Goal: Task Accomplishment & Management: Complete application form

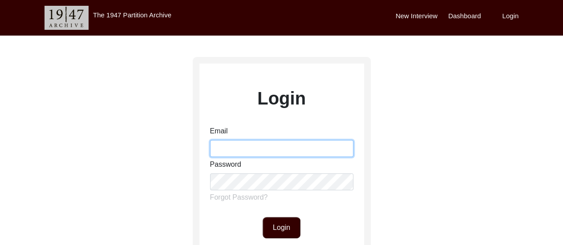
click at [244, 153] on input "Email" at bounding box center [281, 148] width 143 height 17
type input "[EMAIL_ADDRESS][DOMAIN_NAME]"
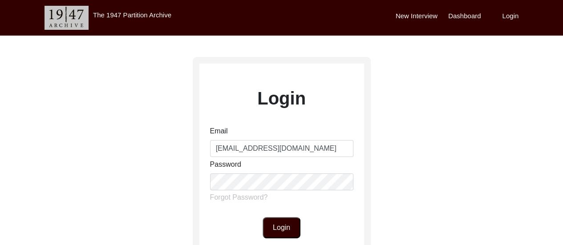
click at [277, 226] on button "Login" at bounding box center [282, 227] width 38 height 21
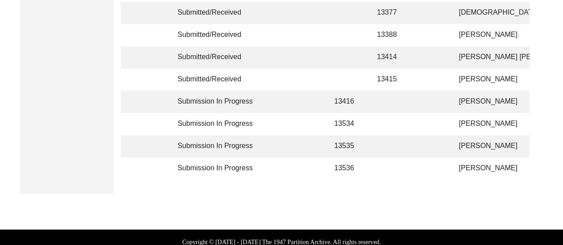
scroll to position [294, 0]
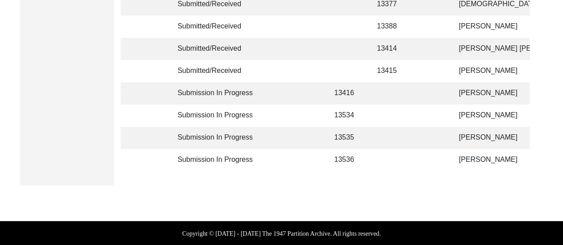
click at [398, 160] on td at bounding box center [392, 160] width 40 height 22
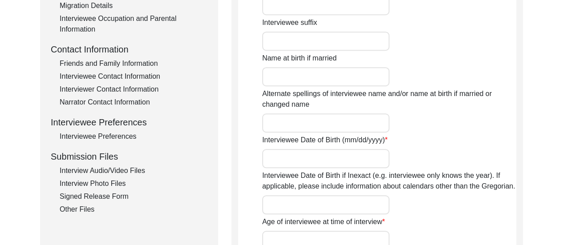
scroll to position [767, 0]
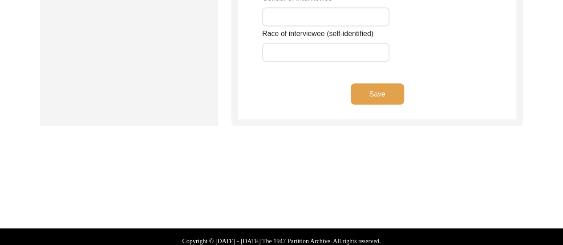
type input "Maya"
type input "n/a"
type input "Acharya"
type input "[PERSON_NAME]"
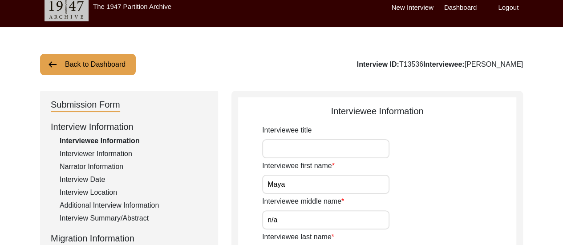
scroll to position [6, 0]
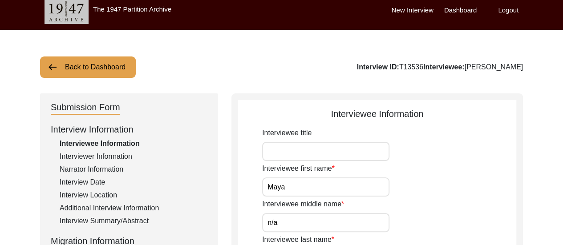
click at [460, 11] on label "Dashboard" at bounding box center [460, 10] width 32 height 10
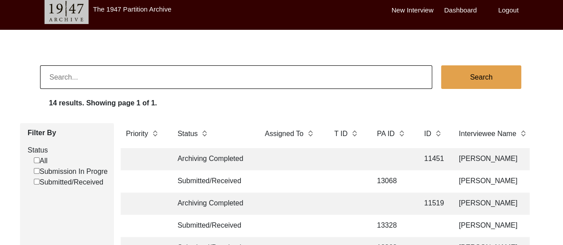
click at [493, 181] on td "[PERSON_NAME]" at bounding box center [498, 182] width 89 height 22
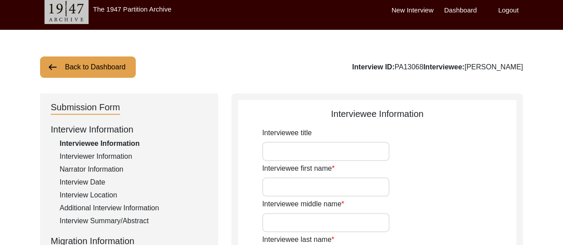
type input "Mohit"
type input "Mohan"
type input "[PERSON_NAME]"
type input "[DATE]"
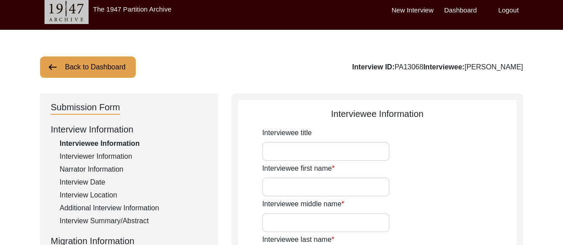
type input "[DATE] (date given in his matriculation certificate)"
type input "89"
type input "[DEMOGRAPHIC_DATA]"
type input "Bengali"
type input "[DEMOGRAPHIC_DATA]"
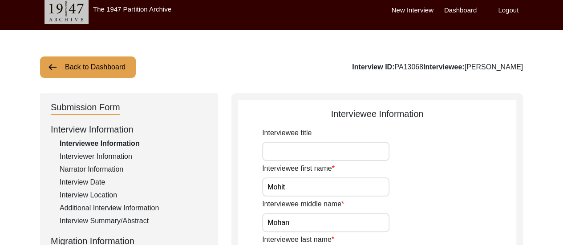
click at [102, 159] on div "Interviewer Information" at bounding box center [134, 156] width 148 height 11
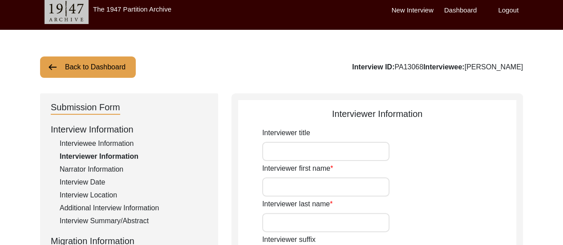
type input "[PERSON_NAME]"
type input "[DEMOGRAPHIC_DATA]"
type input "[DATE]"
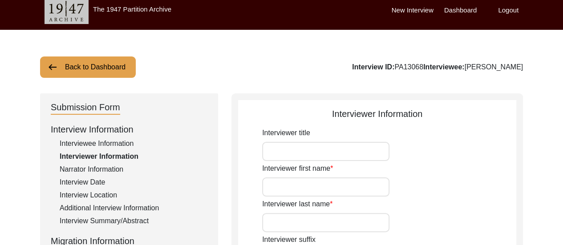
type input "Dum Dum, [GEOGRAPHIC_DATA], [GEOGRAPHIC_DATA]"
type input "Student"
type textarea "The Interviewer is a student currently pursuing Bachelor of Arts in History (Ho…"
type input "Bengali"
type textarea "The interviewee was the interviewer's maternal grandmother's neighbour when she…"
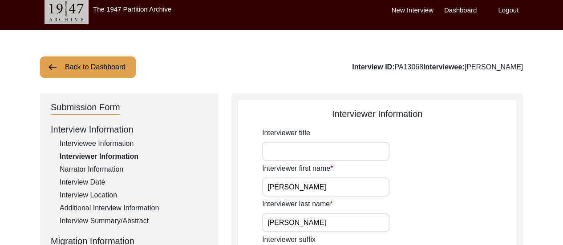
click at [108, 167] on div "Narrator Information" at bounding box center [134, 169] width 148 height 11
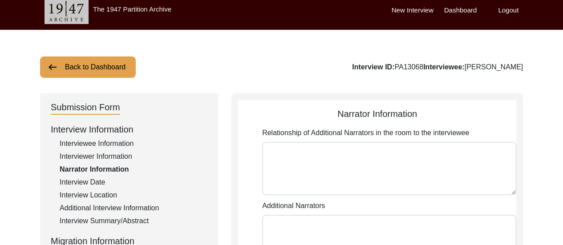
click at [98, 156] on div "Interviewer Information" at bounding box center [134, 156] width 148 height 11
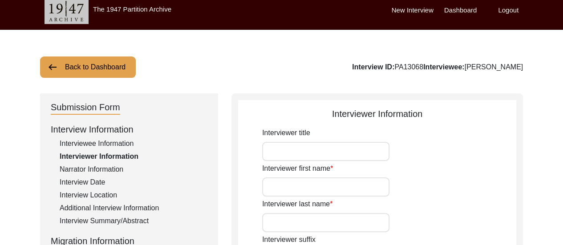
type input "[PERSON_NAME]"
type input "[DEMOGRAPHIC_DATA]"
type input "[DATE]"
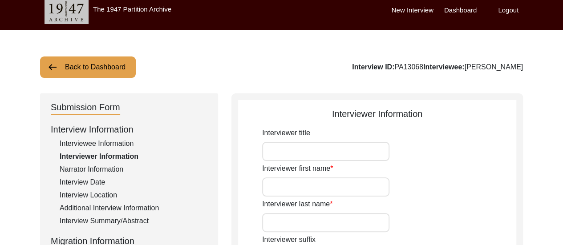
type input "Dum Dum, [GEOGRAPHIC_DATA], [GEOGRAPHIC_DATA]"
type input "Student"
type textarea "The Interviewer is a student currently pursuing Bachelor of Arts in History (Ho…"
type input "Bengali"
type textarea "The interviewee was the interviewer's maternal grandmother's neighbour when she…"
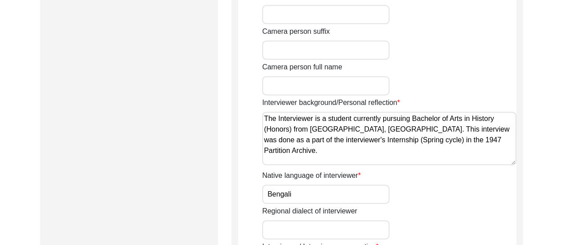
scroll to position [590, 0]
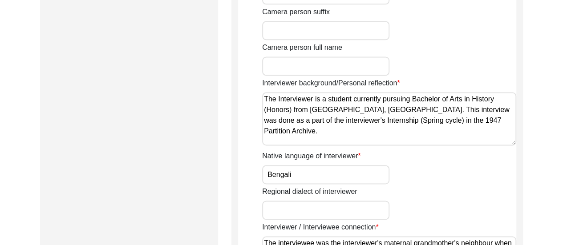
drag, startPoint x: 266, startPoint y: 101, endPoint x: 299, endPoint y: 138, distance: 49.8
click at [299, 138] on textarea "The Interviewer is a student currently pursuing Bachelor of Arts in History (Ho…" at bounding box center [389, 118] width 254 height 53
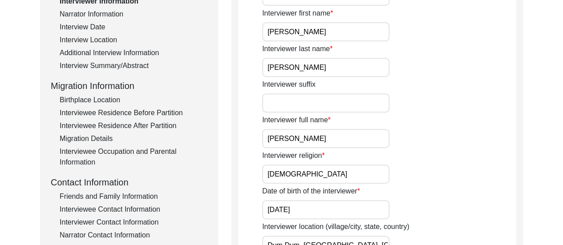
scroll to position [0, 0]
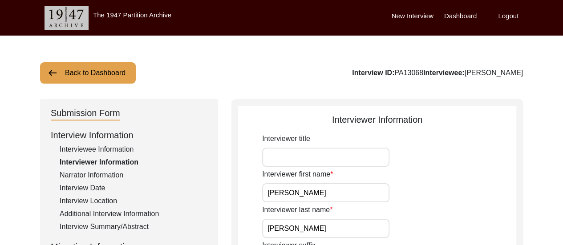
click at [460, 17] on label "Dashboard" at bounding box center [460, 16] width 32 height 10
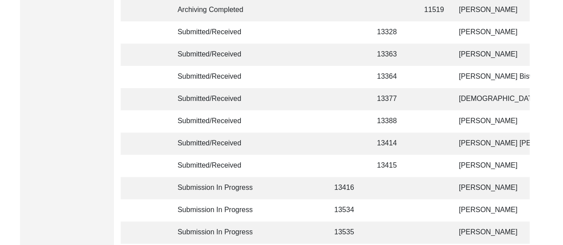
scroll to position [259, 0]
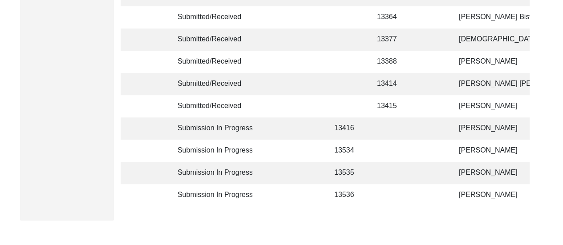
click at [426, 197] on td at bounding box center [433, 195] width 28 height 22
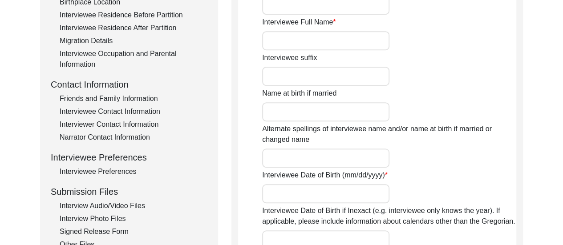
type input "Maya"
type input "n/a"
type input "Acharya"
type input "[PERSON_NAME]"
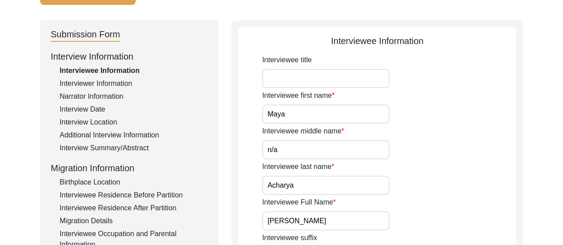
scroll to position [75, 0]
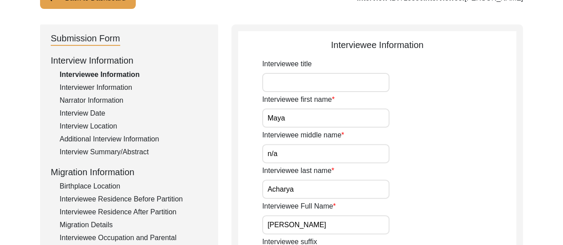
click at [107, 90] on div "Interviewer Information" at bounding box center [134, 87] width 148 height 11
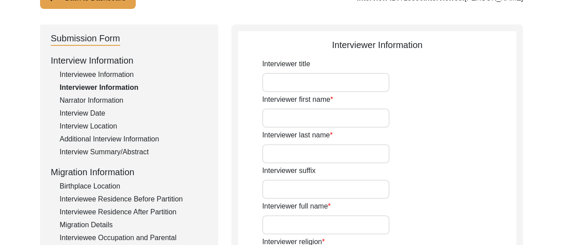
click at [333, 120] on input "Interviewer first name" at bounding box center [325, 118] width 127 height 19
type input "[PERSON_NAME]"
click at [316, 154] on input "Interviewer last name" at bounding box center [325, 153] width 127 height 19
type input "[PERSON_NAME]"
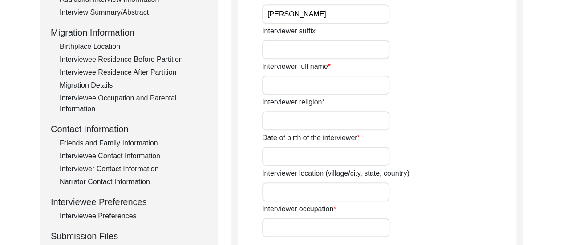
scroll to position [247, 0]
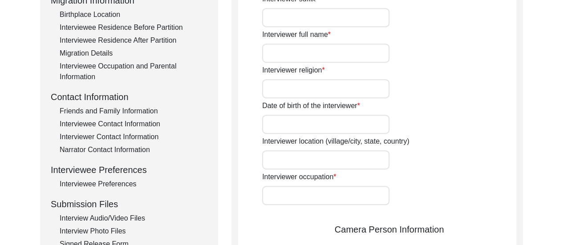
click at [290, 53] on input "Interviewer full name" at bounding box center [325, 53] width 127 height 19
type input "[PERSON_NAME]"
click at [320, 85] on input "Interviewer religion" at bounding box center [325, 88] width 127 height 19
type input "[DEMOGRAPHIC_DATA]"
click at [313, 124] on input "Date of birth of the interviewer" at bounding box center [325, 124] width 127 height 19
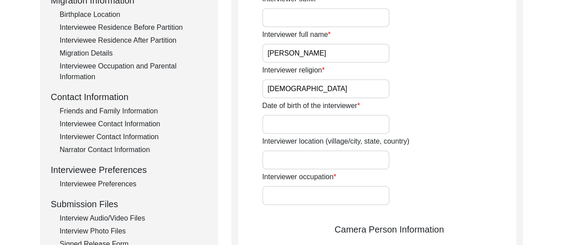
type input "[DATE]"
click at [319, 161] on input "Interviewer location (village/city, state, country)" at bounding box center [325, 159] width 127 height 19
type input "Dum Dum, [GEOGRAPHIC_DATA], [GEOGRAPHIC_DATA]"
click at [324, 200] on input "Interviewer occupation" at bounding box center [325, 195] width 127 height 19
type input "Student"
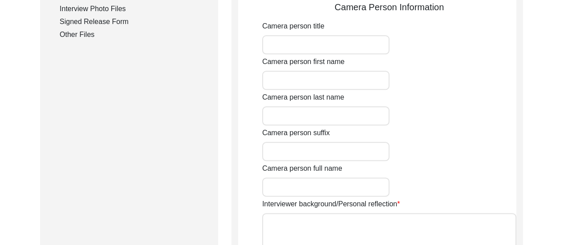
scroll to position [503, 0]
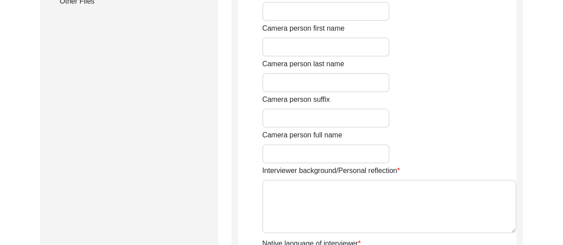
click at [311, 14] on input "Camera person title" at bounding box center [325, 11] width 127 height 19
click at [307, 43] on input "Camera person first name" at bounding box center [325, 46] width 127 height 19
type input "[PERSON_NAME]"
click at [324, 84] on input "Camera person last name" at bounding box center [325, 82] width 127 height 19
type input "[PERSON_NAME]"
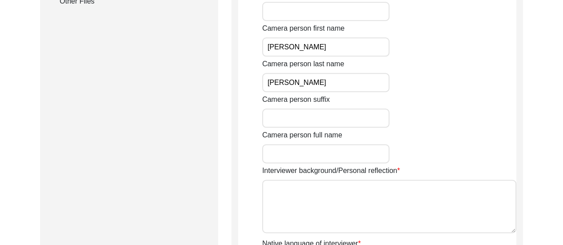
click at [329, 145] on input "Camera person full name" at bounding box center [325, 153] width 127 height 19
type input "[PERSON_NAME]"
click at [324, 190] on textarea "Interviewer background/Personal reflection" at bounding box center [389, 206] width 254 height 53
paste textarea "The Interviewer is a student currently pursuing Bachelor of Arts in History (Ho…"
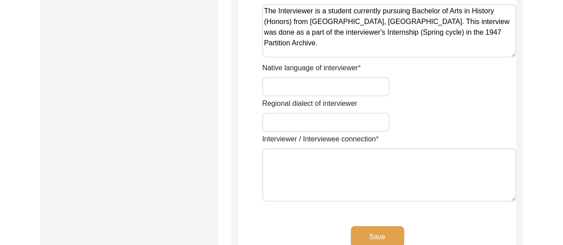
scroll to position [682, 0]
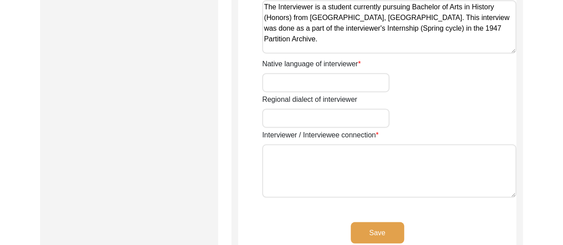
type textarea "The Interviewer is a student currently pursuing Bachelor of Arts in History (Ho…"
click at [315, 84] on input "Native language of interviewer" at bounding box center [325, 82] width 127 height 19
type input "Bengali"
click at [310, 156] on textarea "Interviewer / Interviewee connection" at bounding box center [389, 170] width 254 height 53
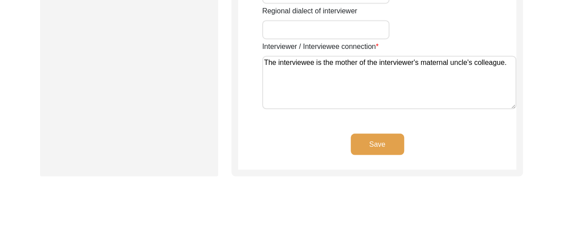
scroll to position [828, 0]
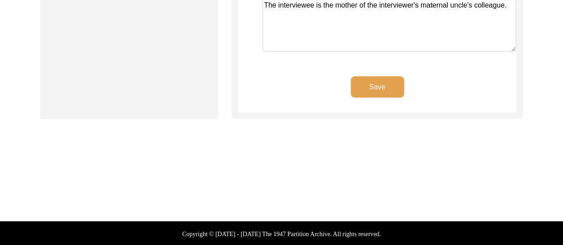
type textarea "The interviewee is the mother of the interviewer's maternal uncle's colleague."
click at [384, 85] on button "Save" at bounding box center [377, 86] width 53 height 21
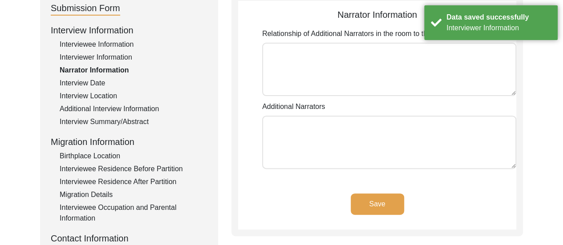
scroll to position [142, 0]
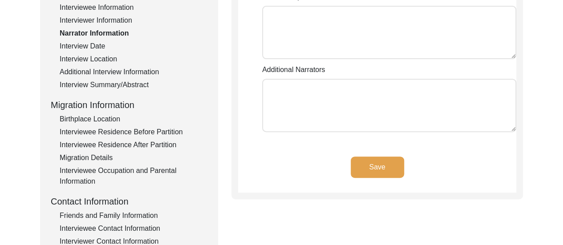
click at [369, 174] on button "Save" at bounding box center [377, 167] width 53 height 21
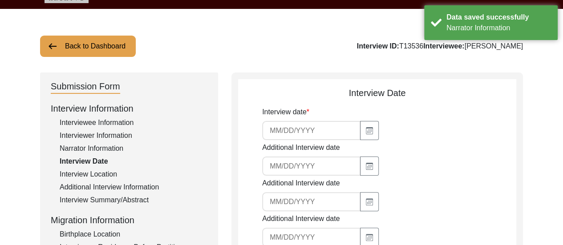
scroll to position [22, 0]
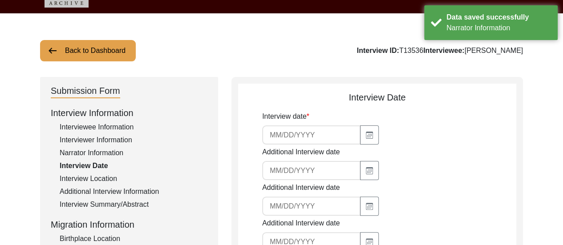
click at [292, 139] on input at bounding box center [311, 135] width 98 height 19
click at [369, 134] on icon "button" at bounding box center [369, 135] width 7 height 7
select select "9"
select select "2025"
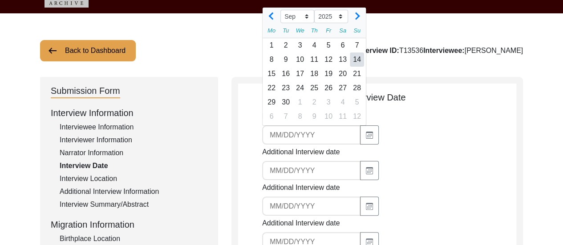
click at [360, 63] on div "14" at bounding box center [357, 60] width 14 height 14
type input "[DATE]"
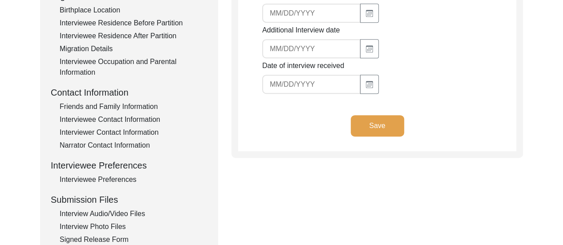
scroll to position [286, 0]
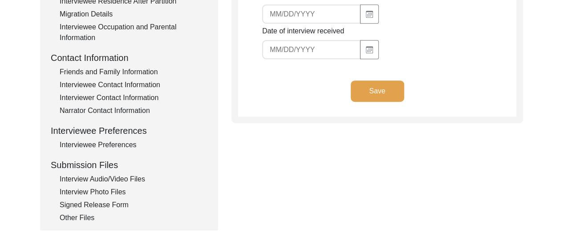
click at [387, 88] on button "Save" at bounding box center [377, 91] width 53 height 21
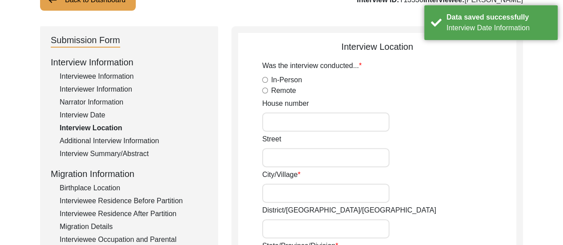
scroll to position [72, 0]
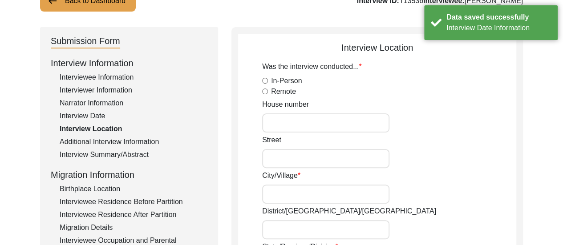
click at [267, 91] on input "Remote" at bounding box center [265, 92] width 6 height 6
radio input "true"
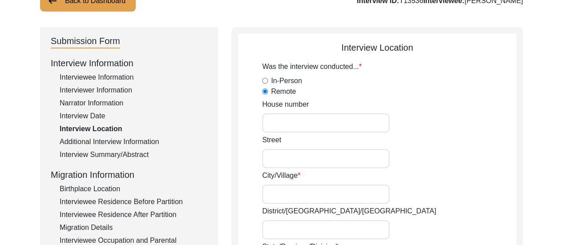
click at [438, 103] on div "House number" at bounding box center [389, 115] width 254 height 33
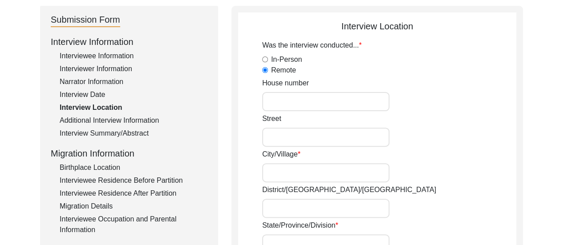
scroll to position [95, 0]
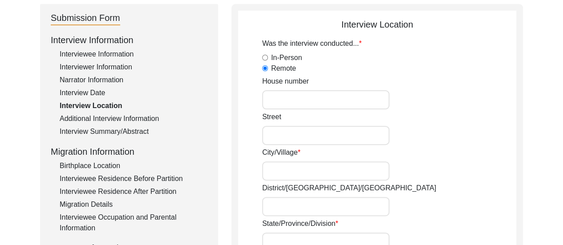
click at [309, 96] on input "House number" at bounding box center [325, 99] width 127 height 19
click at [300, 142] on input "Street" at bounding box center [325, 135] width 127 height 19
type input "[PERSON_NAME],"
click at [307, 178] on input "City/Village" at bounding box center [325, 171] width 127 height 19
type input "n"
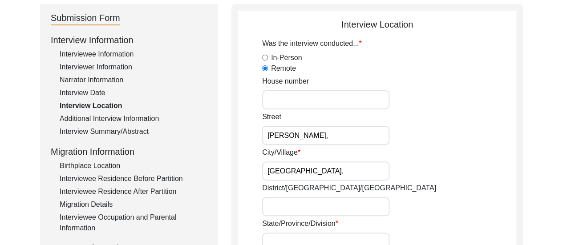
type input "[GEOGRAPHIC_DATA],"
click at [339, 203] on input "District/[GEOGRAPHIC_DATA]/[GEOGRAPHIC_DATA]" at bounding box center [325, 206] width 127 height 19
type input "North 24 Parganas"
click at [302, 97] on input "House number" at bounding box center [325, 99] width 127 height 19
type input "12/1,"
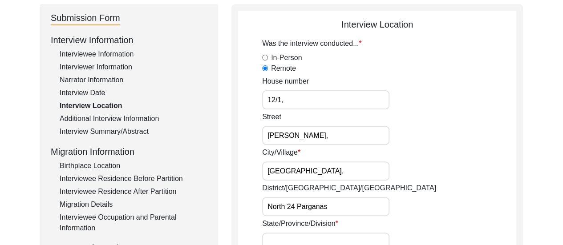
click at [449, 150] on div "City/[GEOGRAPHIC_DATA]," at bounding box center [389, 163] width 254 height 33
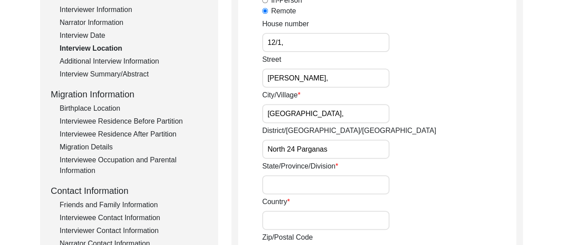
scroll to position [166, 0]
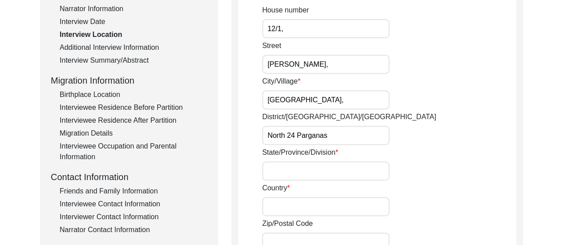
click at [267, 101] on input "[GEOGRAPHIC_DATA]," at bounding box center [325, 99] width 127 height 19
type input "Purbanchal, [GEOGRAPHIC_DATA], [GEOGRAPHIC_DATA],"
click at [310, 174] on input "State/Province/Division" at bounding box center [325, 171] width 127 height 19
type input "[GEOGRAPHIC_DATA]"
click at [320, 204] on input "Country" at bounding box center [325, 206] width 127 height 19
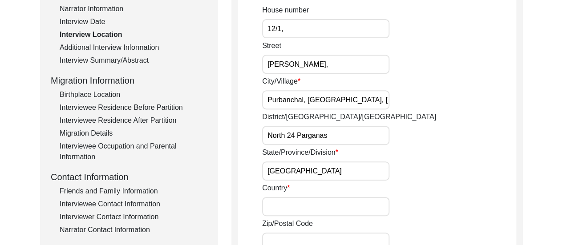
type input "[GEOGRAPHIC_DATA]"
click at [407, 196] on div "Country [GEOGRAPHIC_DATA]" at bounding box center [389, 199] width 254 height 33
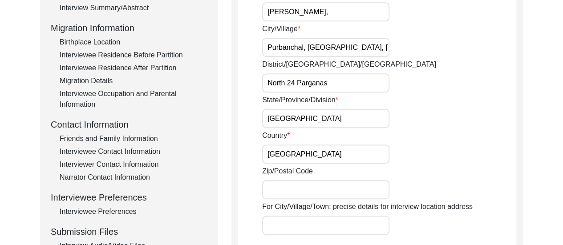
scroll to position [220, 0]
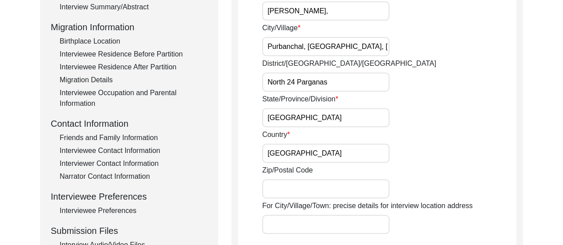
click at [297, 185] on input "Zip/Postal Code" at bounding box center [325, 188] width 127 height 19
type input "700136"
click at [459, 166] on div "Zip/Postal Code 700136" at bounding box center [389, 181] width 254 height 33
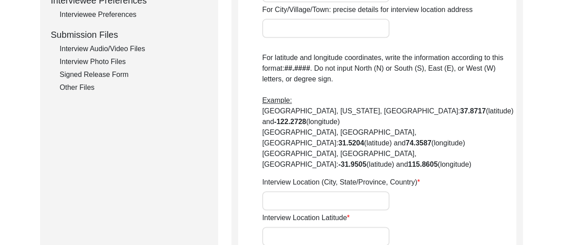
scroll to position [434, 0]
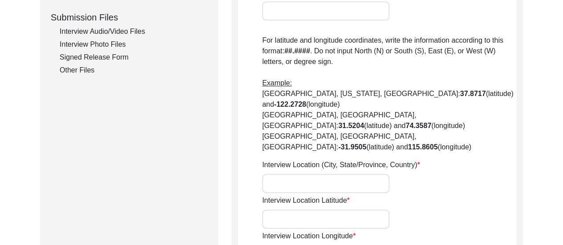
click at [325, 174] on input "Interview Location (City, State/Province, Country)" at bounding box center [325, 183] width 127 height 19
click at [348, 174] on input "Interview Location (City, State/Province, Country)" at bounding box center [325, 183] width 127 height 19
type input "Narayanpur, [GEOGRAPHIC_DATA], [GEOGRAPHIC_DATA]"
click at [282, 210] on input "Interview Location Latitude" at bounding box center [325, 219] width 127 height 19
paste input "22.646976550589095, 88.45730804498167"
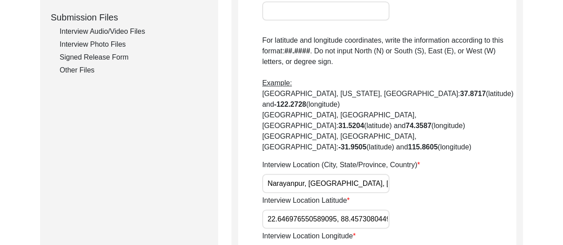
scroll to position [0, 18]
drag, startPoint x: 324, startPoint y: 188, endPoint x: 374, endPoint y: 187, distance: 50.3
drag, startPoint x: 374, startPoint y: 187, endPoint x: 339, endPoint y: 188, distance: 34.7
click at [339, 210] on input "22.646976550589095, 88.45730804498167" at bounding box center [325, 219] width 127 height 19
drag, startPoint x: 323, startPoint y: 188, endPoint x: 394, endPoint y: 189, distance: 70.3
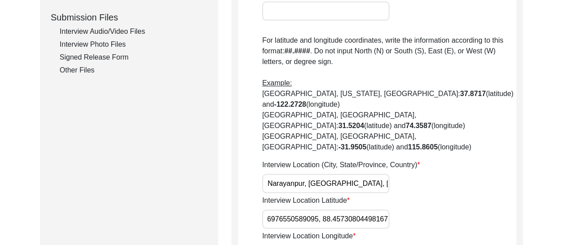
click at [394, 195] on div "Interview Location [GEOGRAPHIC_DATA]" at bounding box center [389, 211] width 254 height 33
type input "22.646976550589095,"
paste input "88.45730804498167"
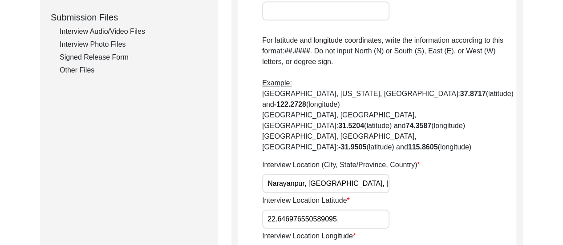
type input "88.45730804498167"
click at [347, 210] on input "22.646976550589095," at bounding box center [325, 219] width 127 height 19
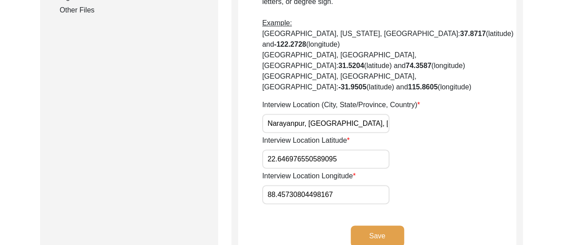
scroll to position [495, 0]
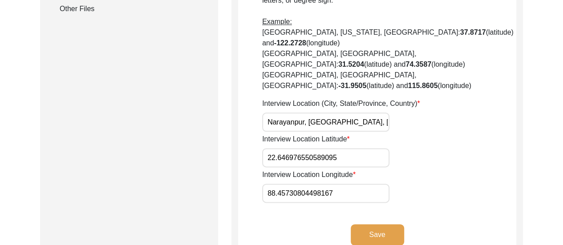
type input "22.646976550589095"
click at [373, 224] on button "Save" at bounding box center [377, 234] width 53 height 21
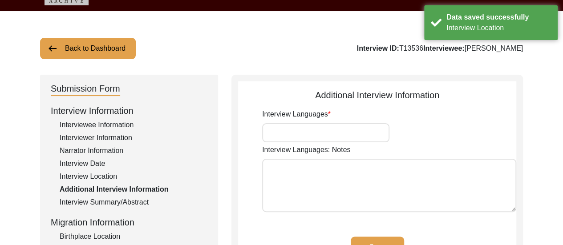
scroll to position [51, 0]
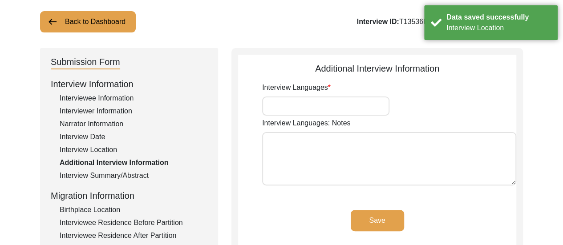
click at [292, 106] on input "Interview Languages" at bounding box center [325, 106] width 127 height 19
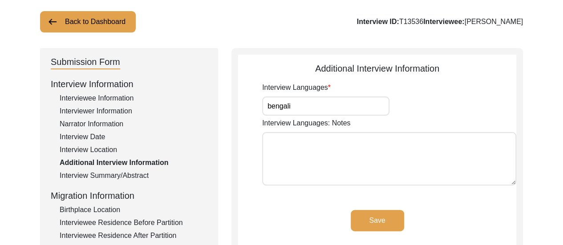
click at [292, 106] on input "bengali" at bounding box center [325, 106] width 127 height 19
type input "b"
type input "Bengali"
click at [375, 222] on button "Save" at bounding box center [377, 220] width 53 height 21
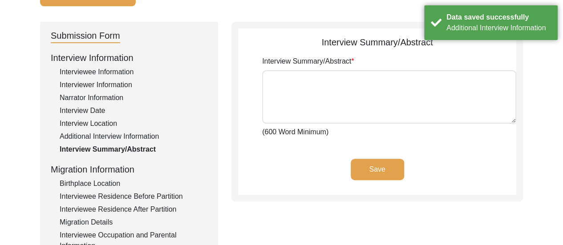
scroll to position [84, 0]
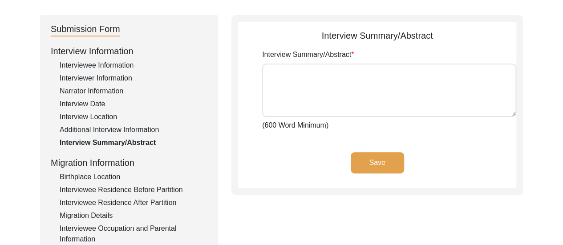
click at [98, 175] on div "Birthplace Location" at bounding box center [134, 177] width 148 height 11
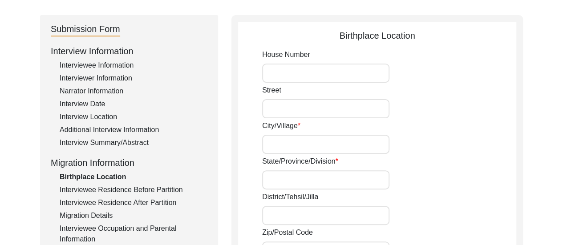
click at [312, 142] on input "City/Village" at bounding box center [325, 144] width 127 height 19
type input "Bithari"
click at [312, 180] on input "State/Province/Division" at bounding box center [325, 180] width 127 height 19
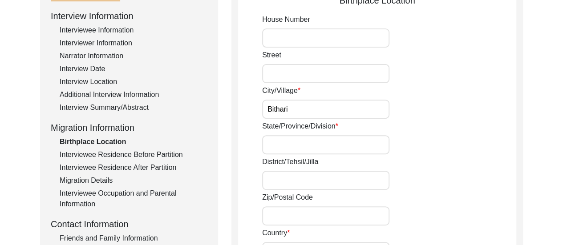
scroll to position [122, 0]
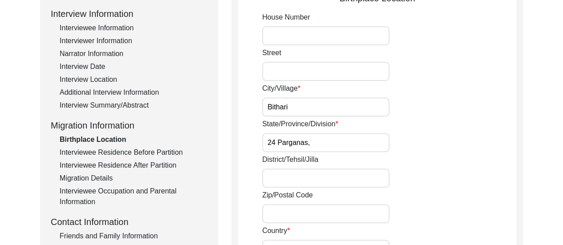
type input "24 Parganas,"
click at [343, 101] on input "Bithari" at bounding box center [325, 106] width 127 height 19
type input "Bithari,"
click at [459, 157] on div "District/Tehsil/Jilla" at bounding box center [389, 170] width 254 height 33
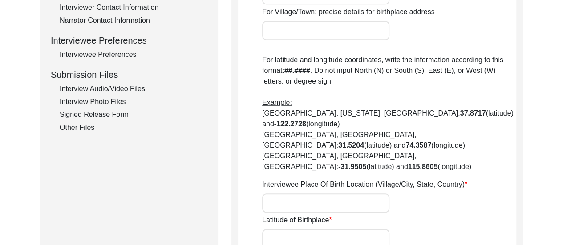
scroll to position [478, 0]
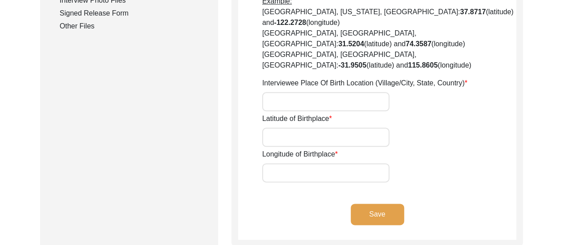
click at [301, 128] on input "Latitude of Birthplace" at bounding box center [325, 137] width 127 height 19
paste input "22.8397053061851, 88.9132104047769"
drag, startPoint x: 326, startPoint y: 104, endPoint x: 389, endPoint y: 109, distance: 63.4
click at [389, 128] on input "22.8397053061851, 88.9132104047769" at bounding box center [325, 137] width 127 height 19
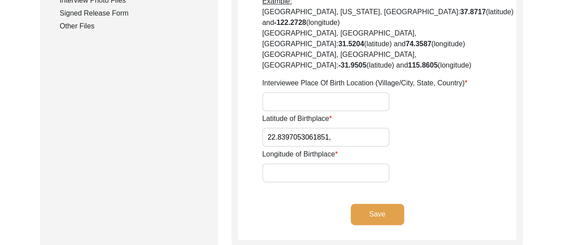
scroll to position [0, 0]
type input "22.8397053061851,"
click at [304, 163] on input "Longitude of Birthplace" at bounding box center [325, 172] width 127 height 19
paste input "88.9132104047769"
type input "88.9132104047769"
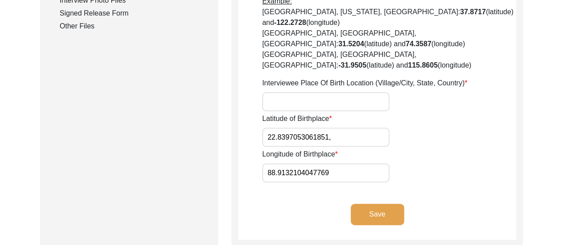
click at [315, 92] on input "Interviewee Place Of Birth Location (Village/City, State, Country)" at bounding box center [325, 101] width 127 height 19
type input "Bithari,"
